Goal: Task Accomplishment & Management: Complete application form

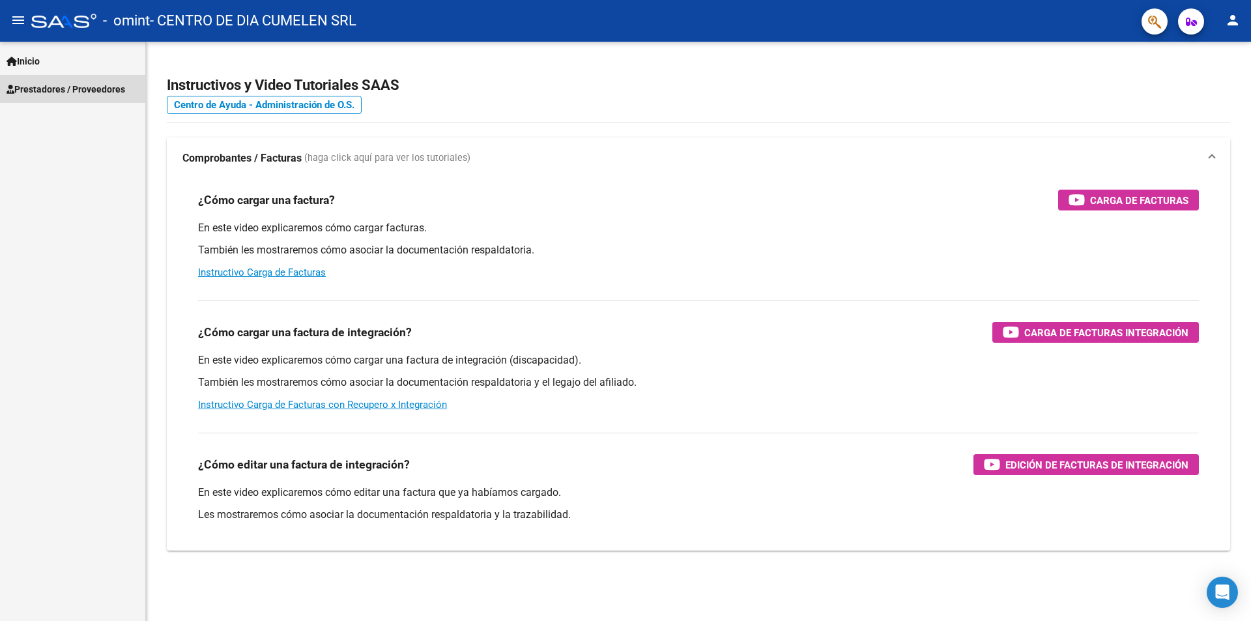
click at [67, 93] on span "Prestadores / Proveedores" at bounding box center [66, 89] width 119 height 14
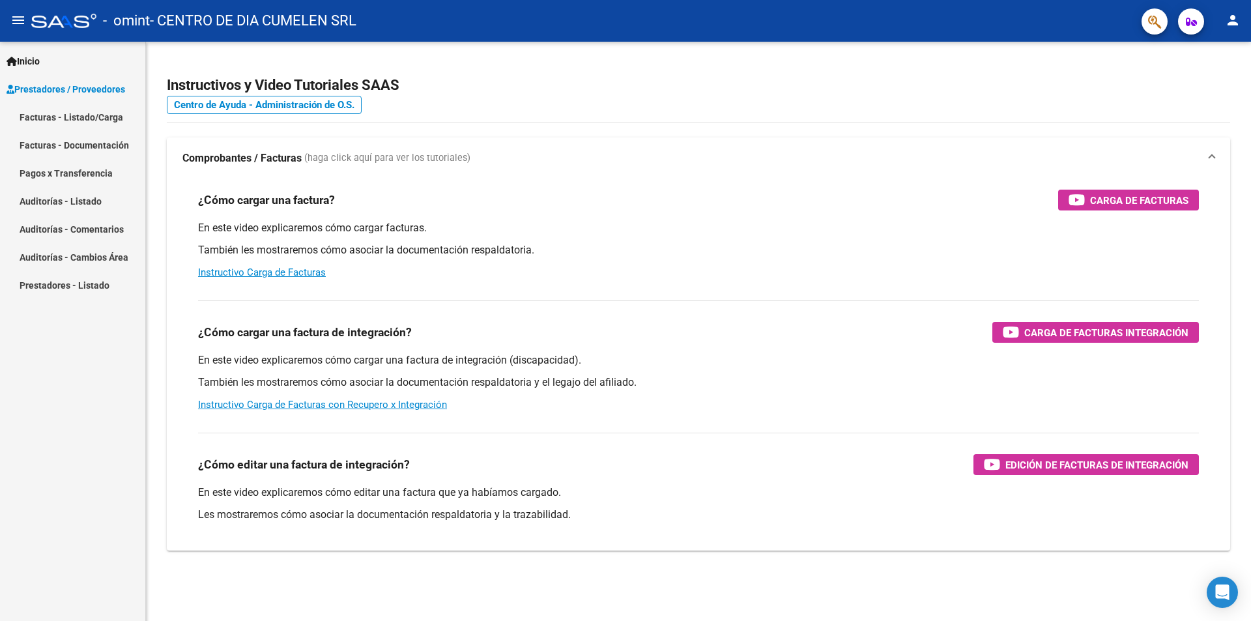
click at [61, 170] on link "Pagos x Transferencia" at bounding box center [72, 173] width 145 height 28
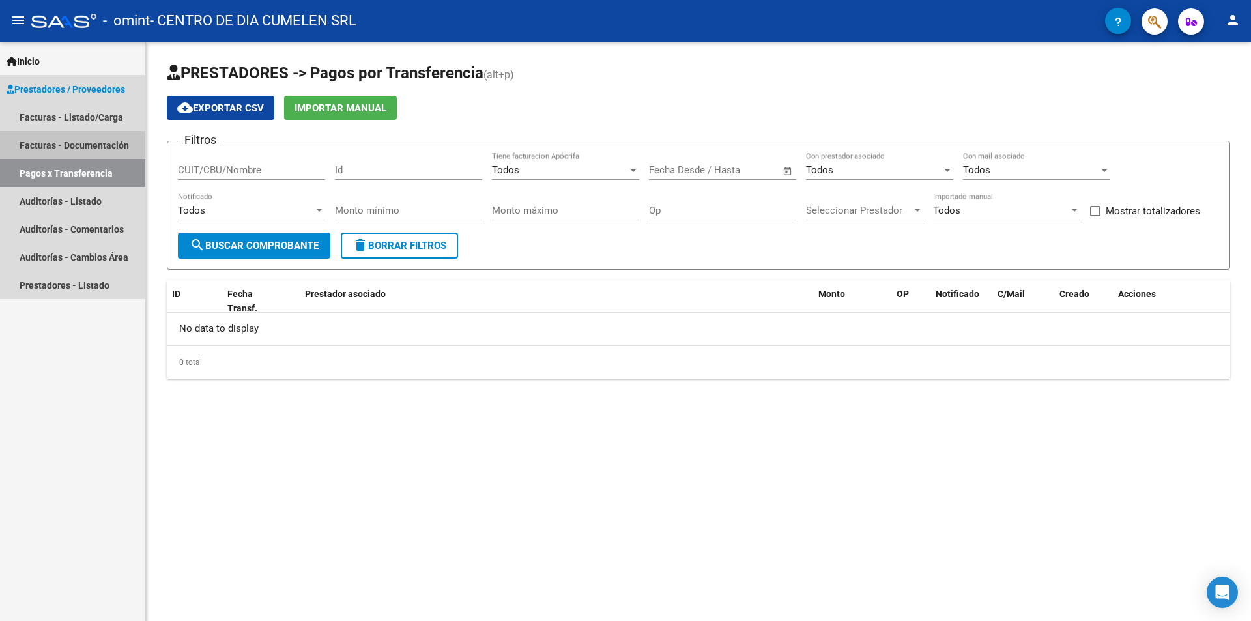
click at [65, 141] on link "Facturas - Documentación" at bounding box center [72, 145] width 145 height 28
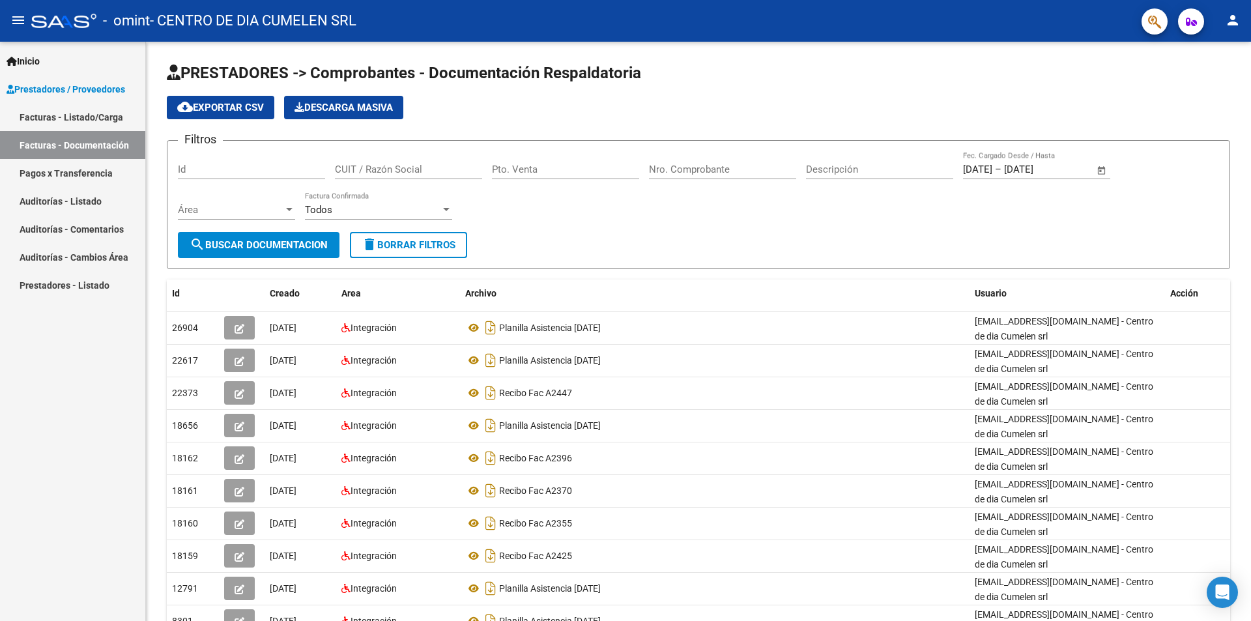
click at [67, 121] on link "Facturas - Listado/Carga" at bounding box center [72, 117] width 145 height 28
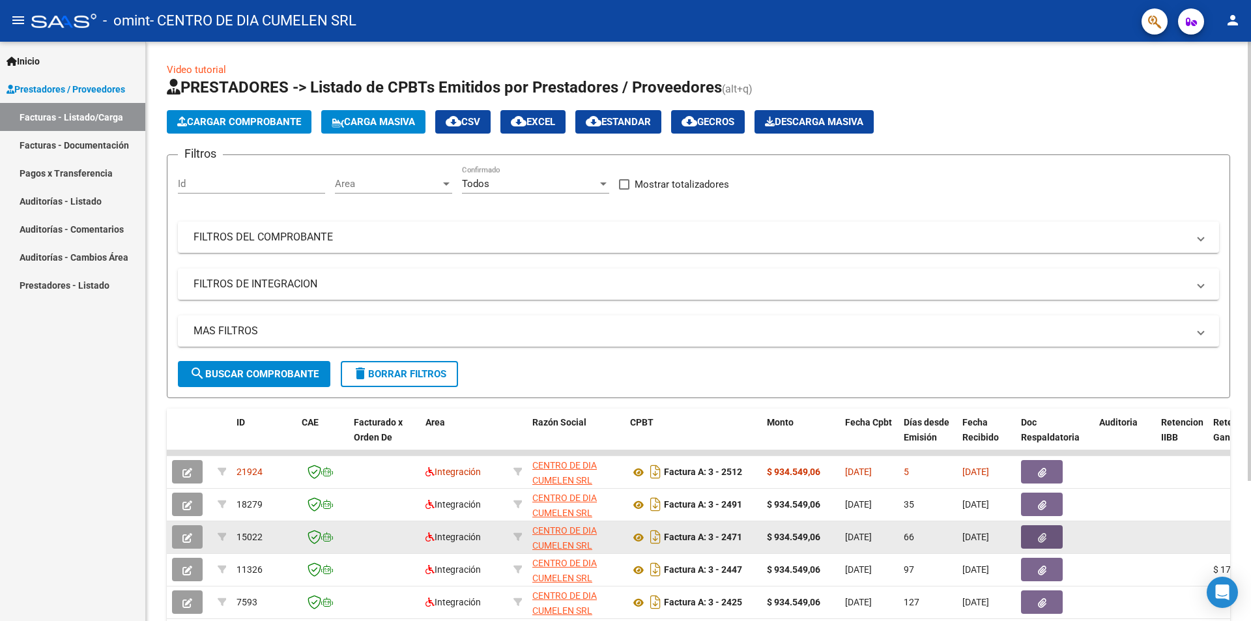
click at [1039, 538] on icon "button" at bounding box center [1042, 538] width 8 height 10
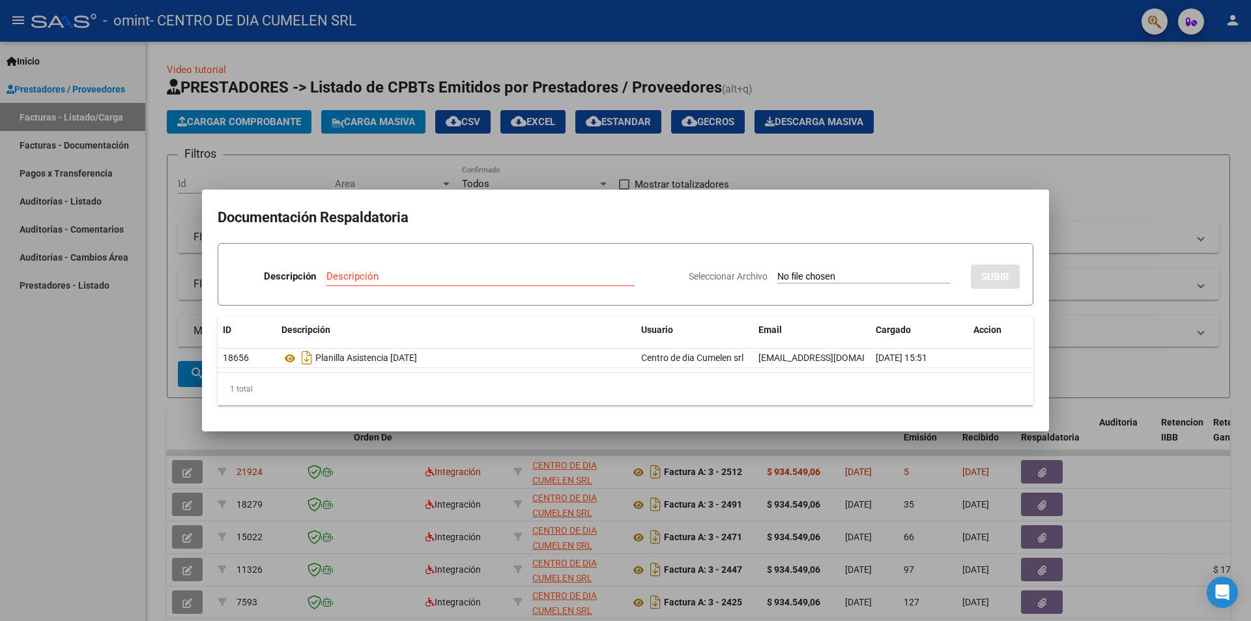
click at [1133, 292] on div at bounding box center [625, 310] width 1251 height 621
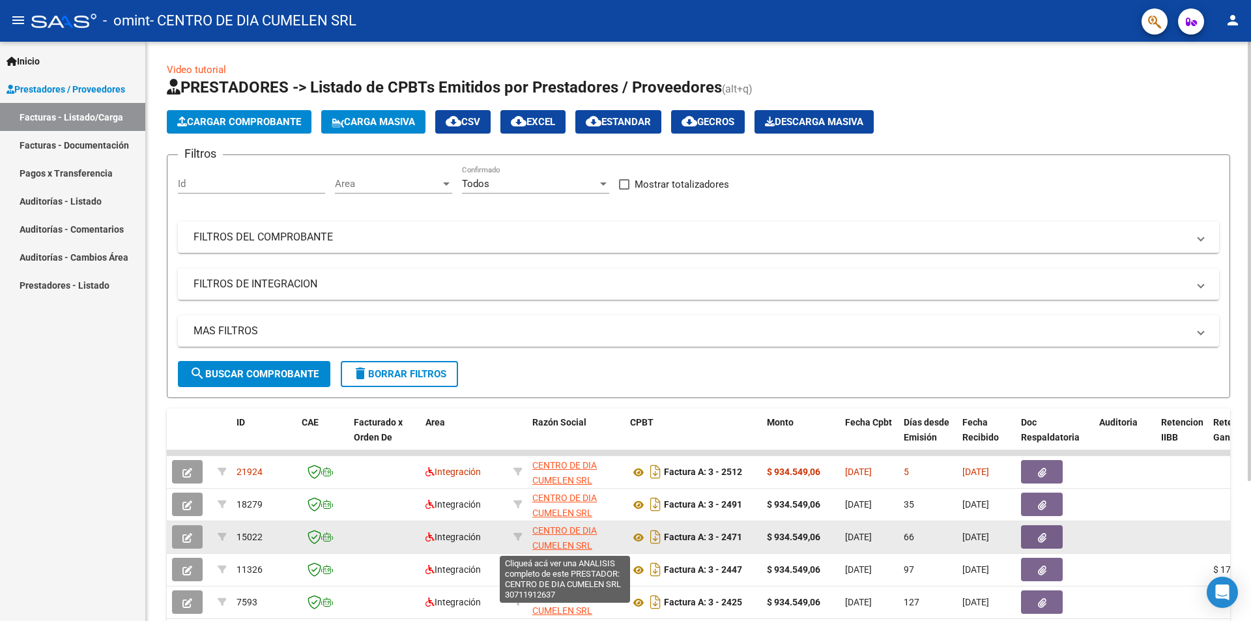
click at [565, 539] on span "CENTRO DE DIA CUMELEN SRL" at bounding box center [564, 537] width 65 height 25
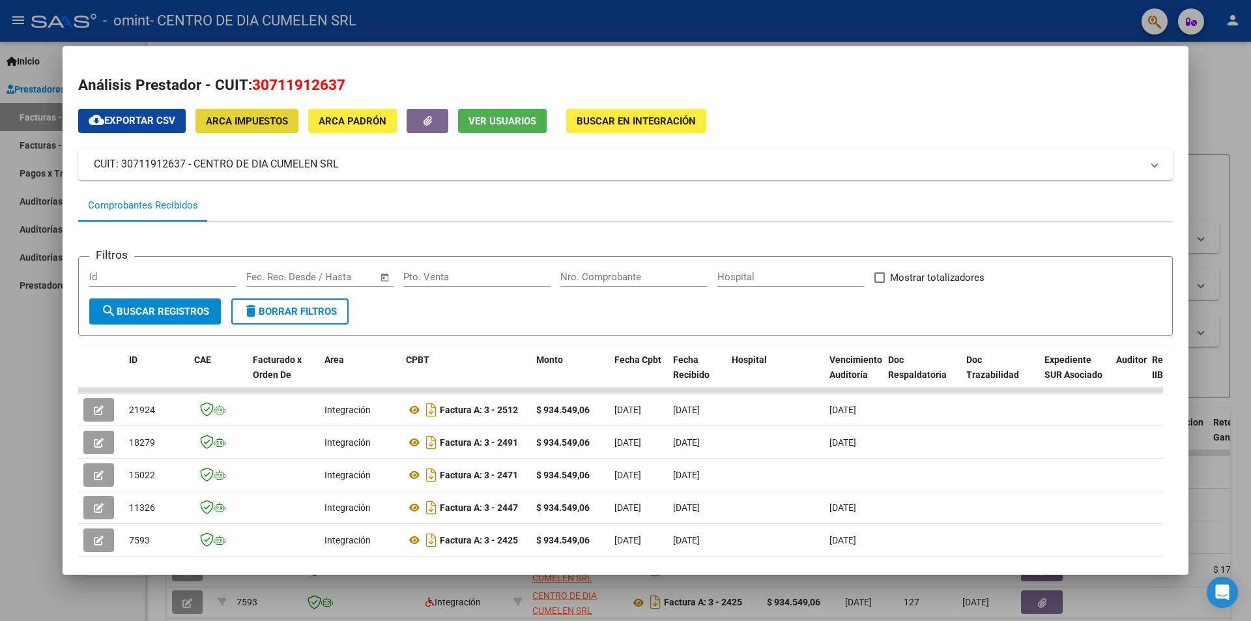
click at [278, 115] on span "ARCA Impuestos" at bounding box center [247, 121] width 82 height 12
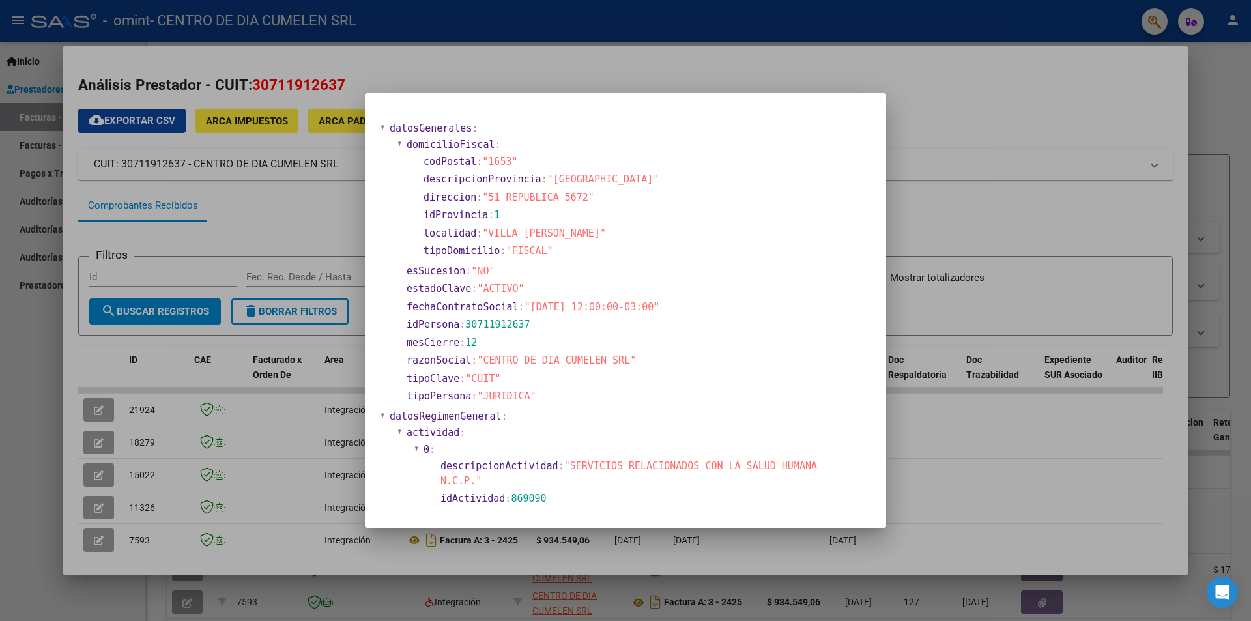
click at [364, 120] on div at bounding box center [625, 310] width 1251 height 621
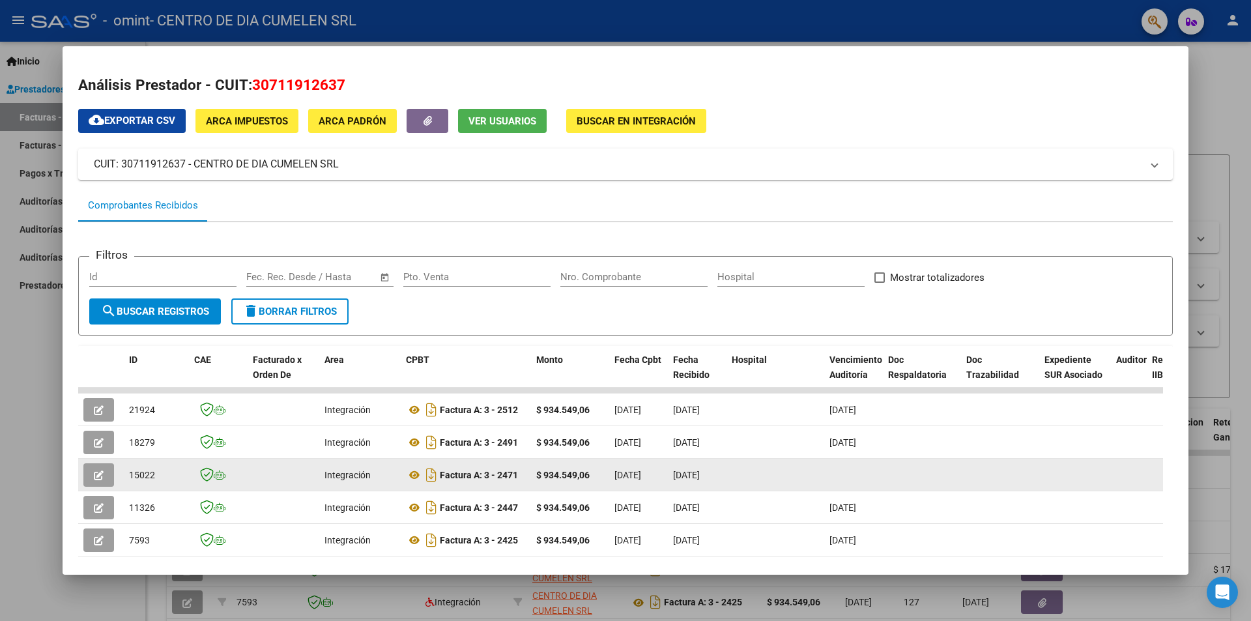
click at [694, 474] on span "[DATE]" at bounding box center [686, 475] width 27 height 10
click at [105, 472] on button "button" at bounding box center [98, 474] width 31 height 23
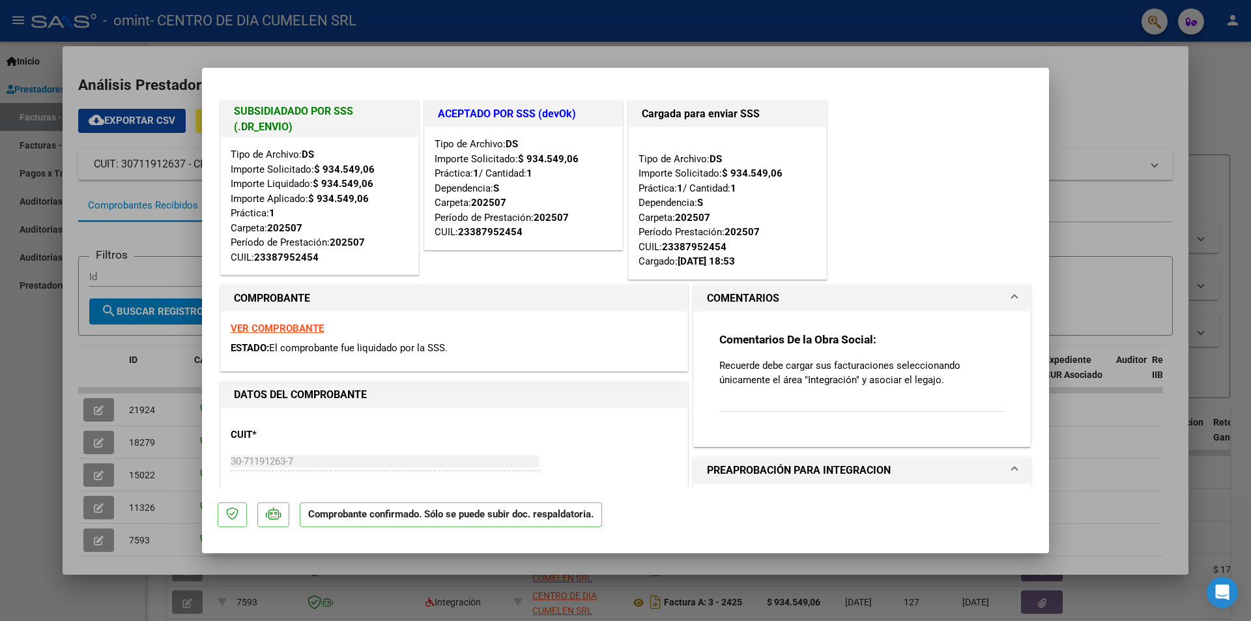
click at [1113, 66] on div at bounding box center [625, 310] width 1251 height 621
type input "$ 0,00"
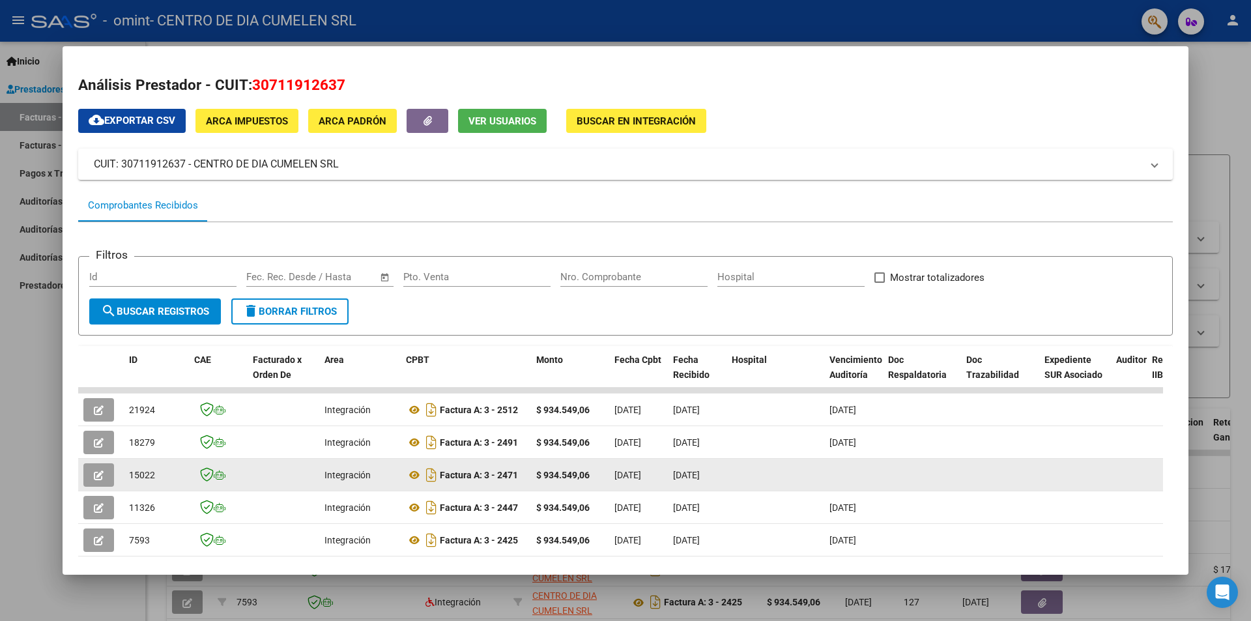
click at [104, 476] on button "button" at bounding box center [98, 474] width 31 height 23
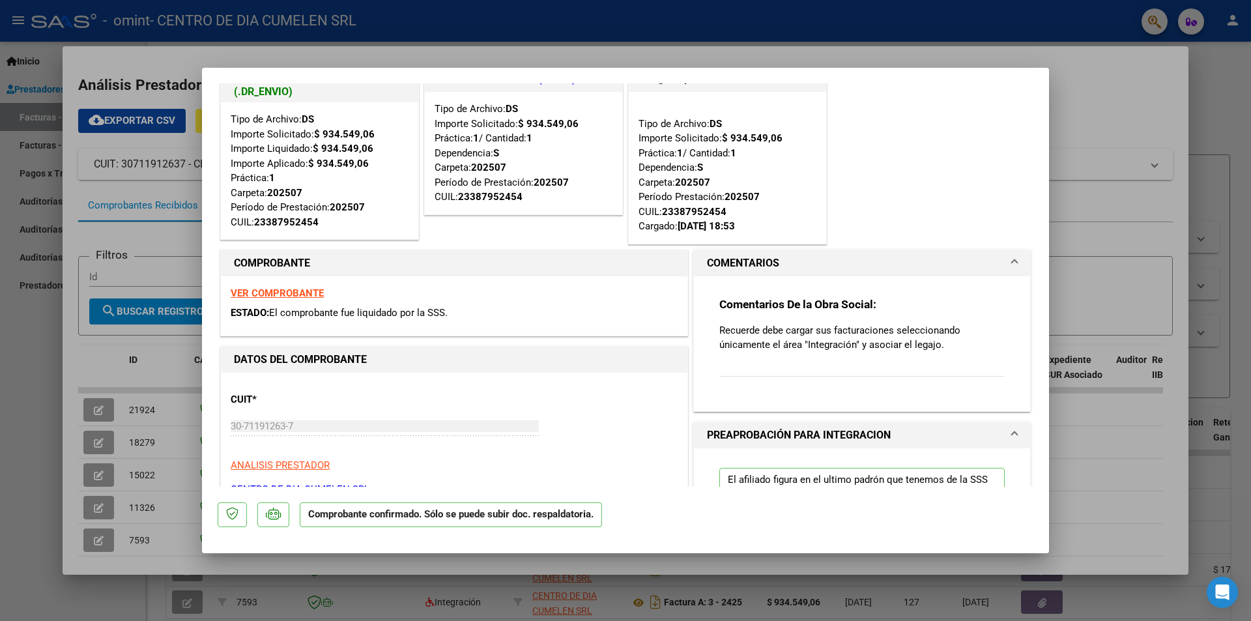
scroll to position [65, 0]
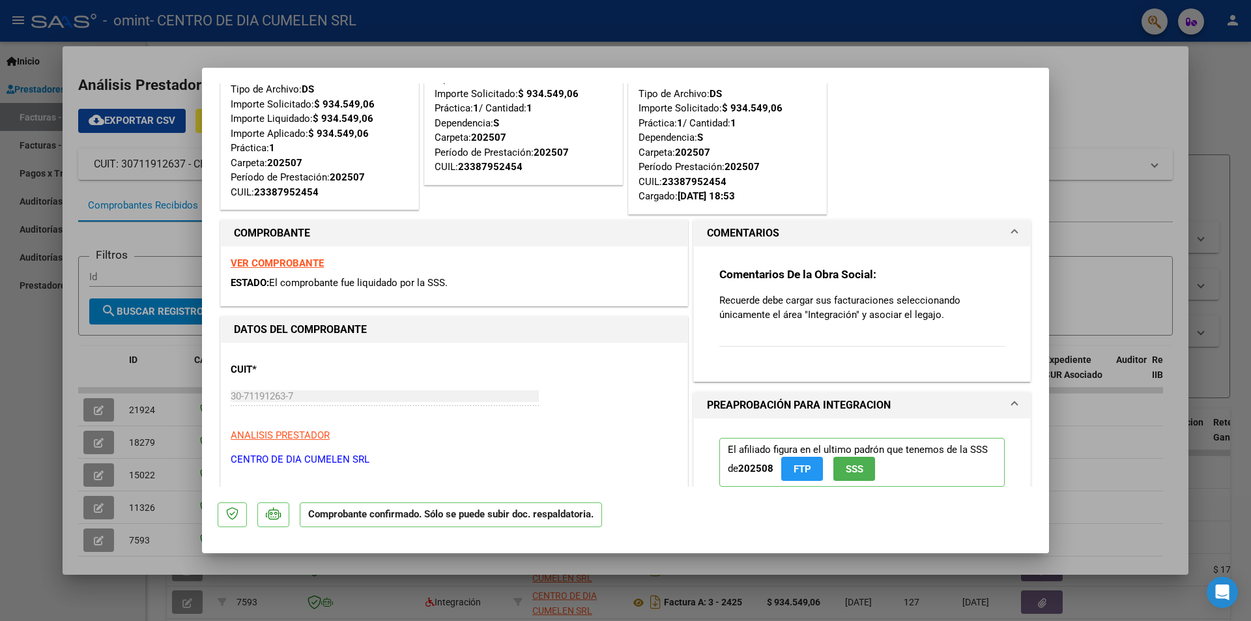
type input "$ 0,00"
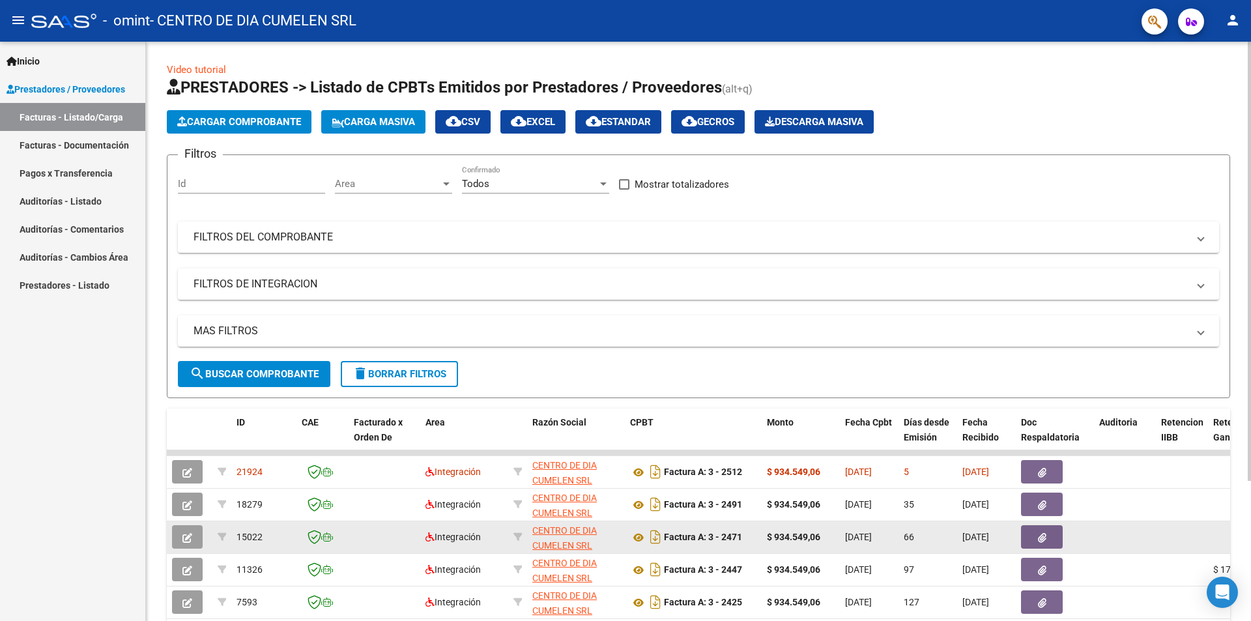
click at [189, 538] on icon "button" at bounding box center [187, 538] width 10 height 10
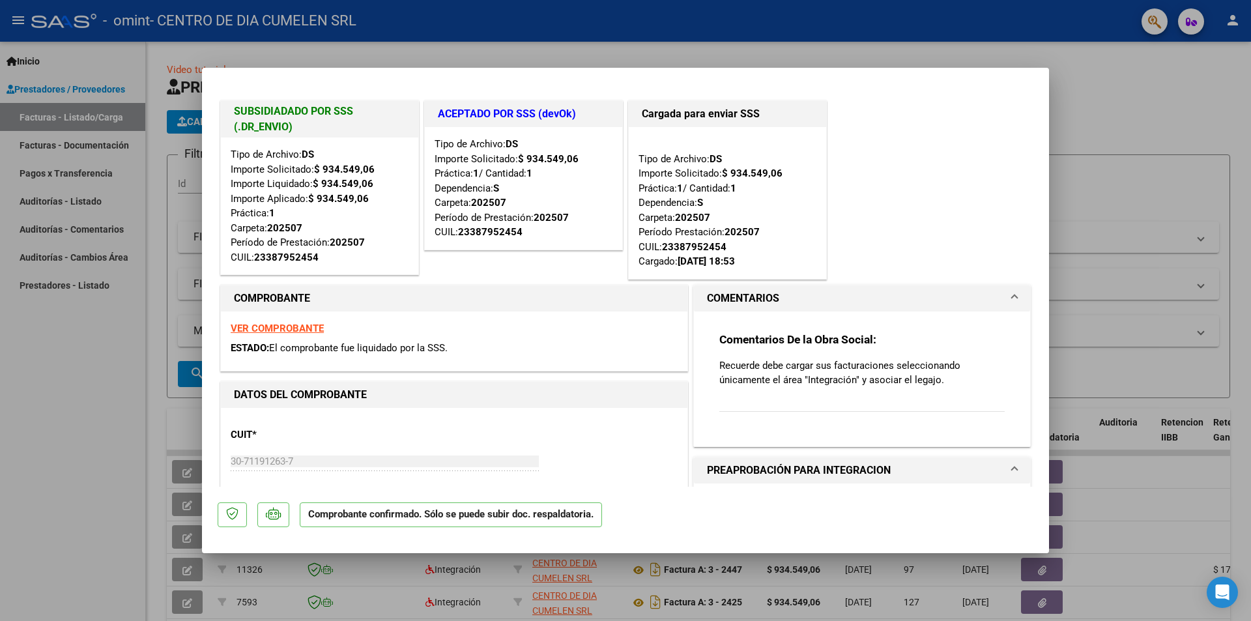
type input "$ 0,00"
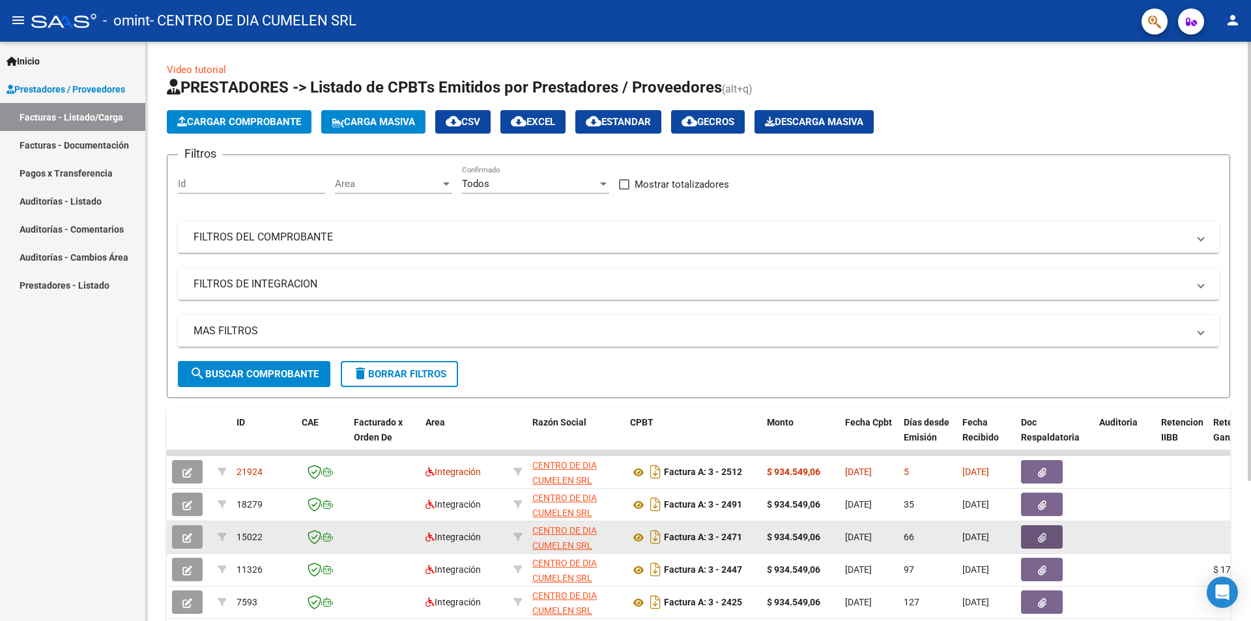
click at [1039, 533] on icon "button" at bounding box center [1042, 538] width 8 height 10
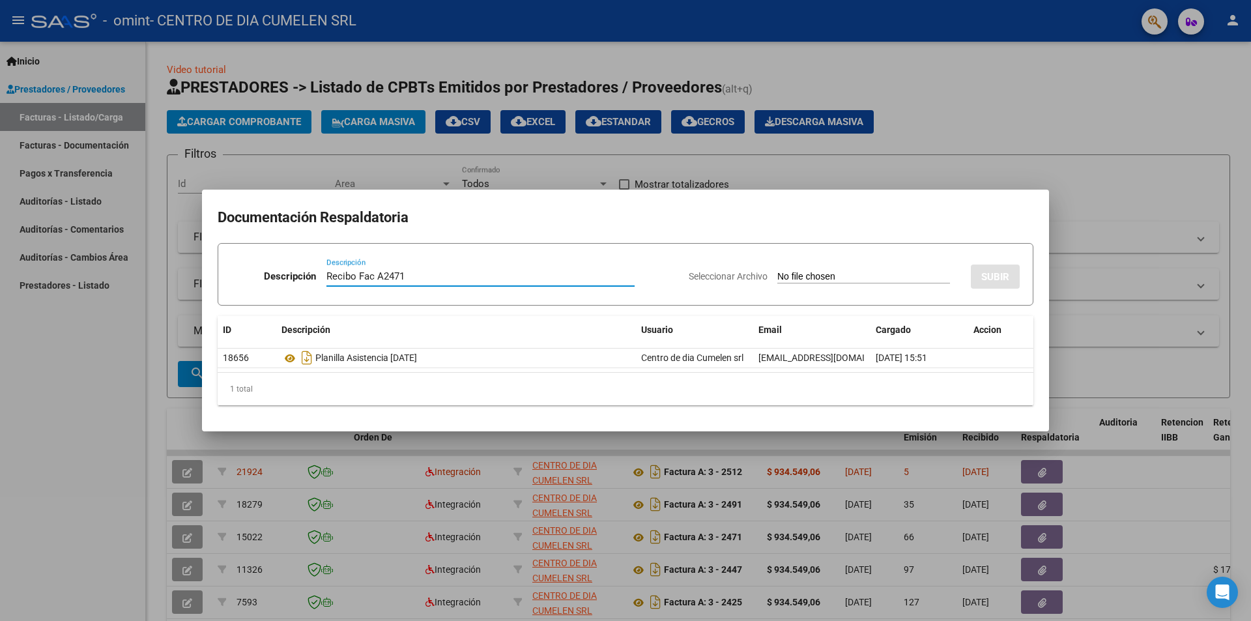
type input "Recibo Fac A2471"
click at [843, 278] on input "Seleccionar Archivo" at bounding box center [863, 277] width 173 height 12
type input "C:\fakepath\Omint recibo Fac A2471 [PERSON_NAME][DATE].pdf"
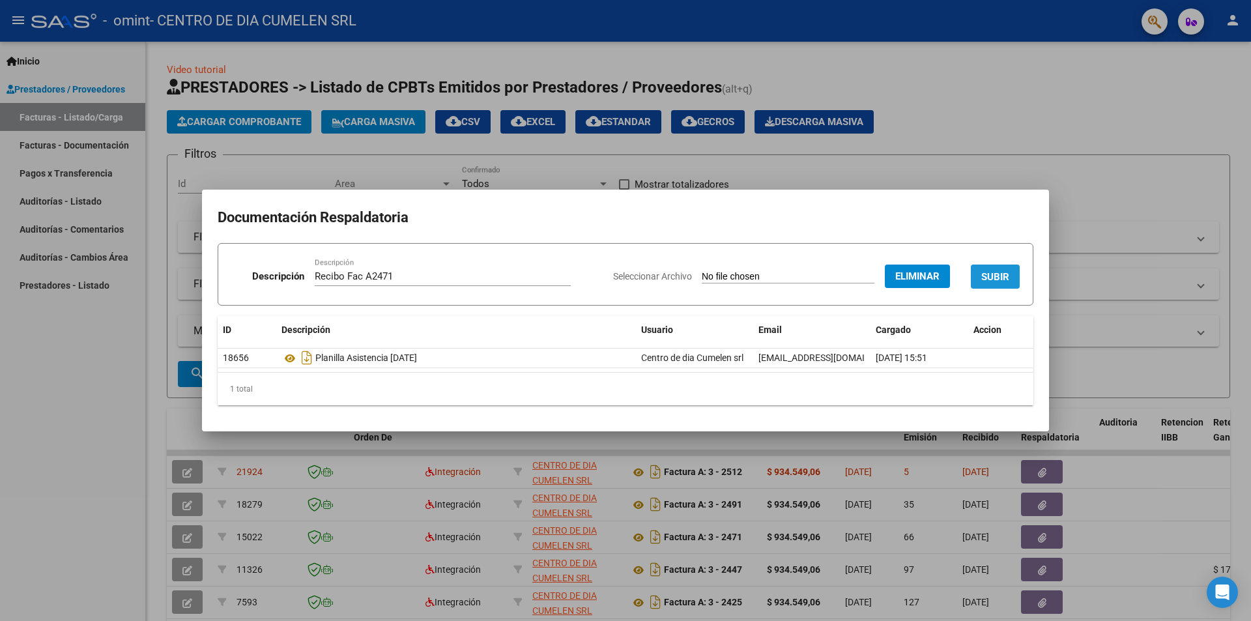
click at [1005, 283] on button "SUBIR" at bounding box center [995, 277] width 49 height 24
